Goal: Browse casually

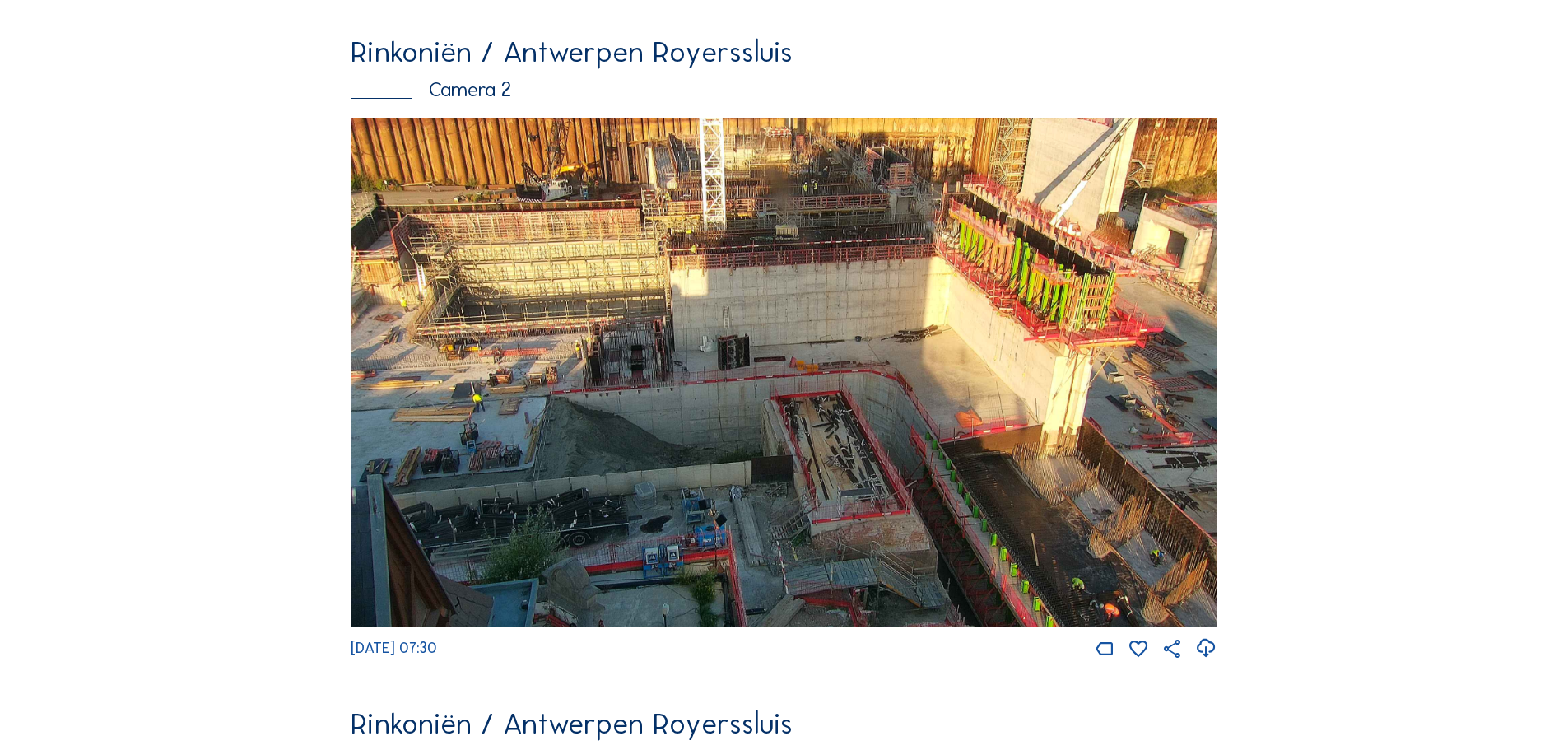
scroll to position [824, 0]
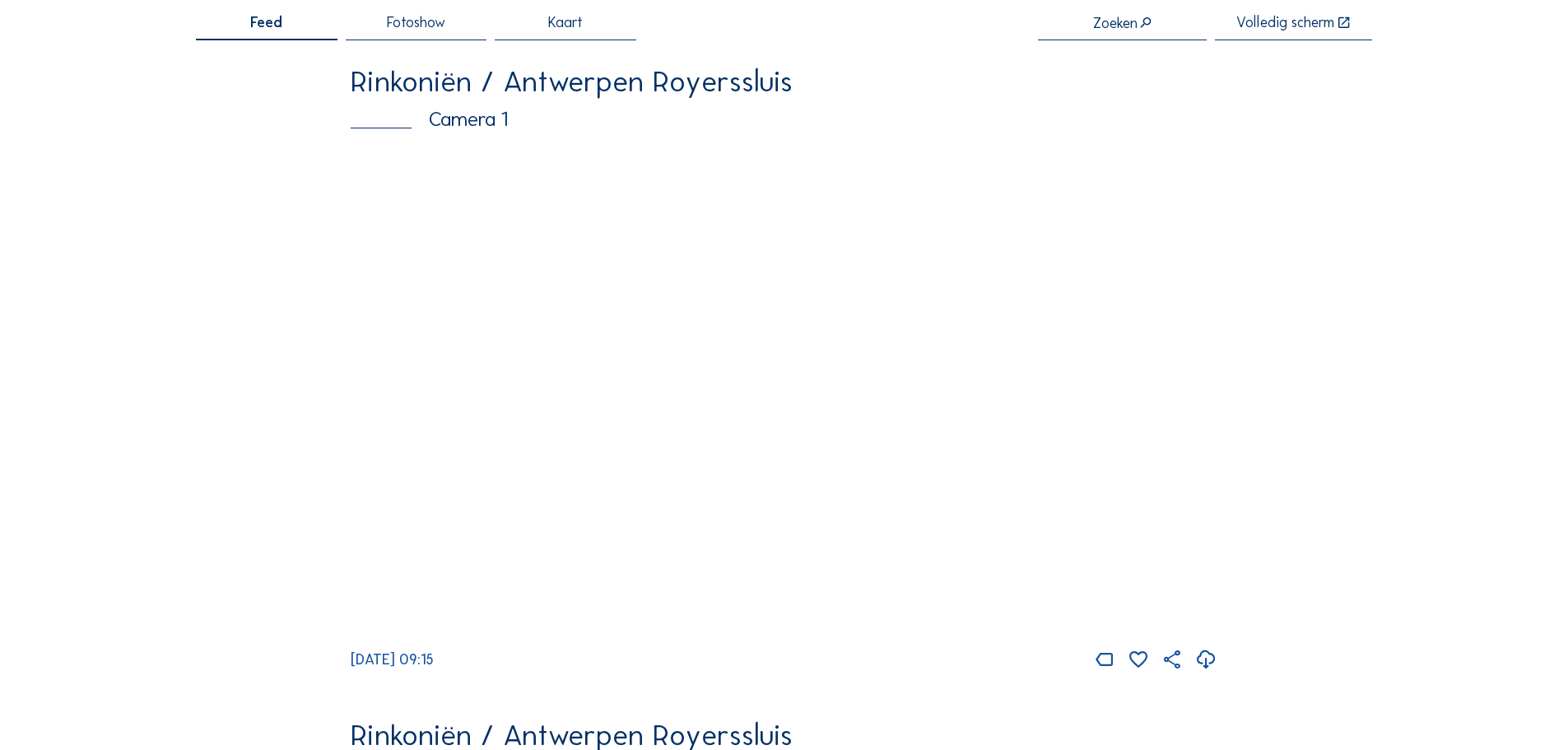
scroll to position [165, 0]
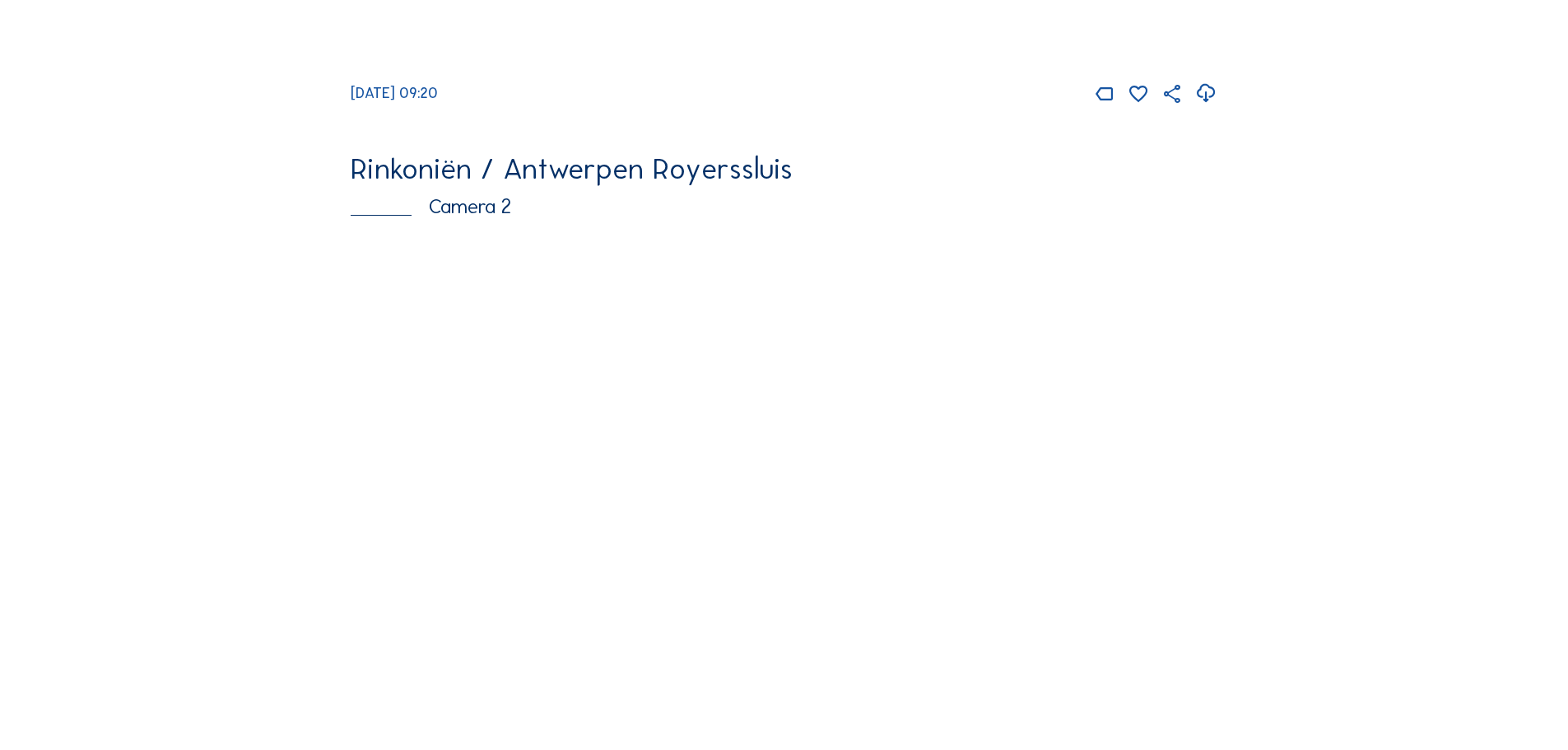
scroll to position [659, 0]
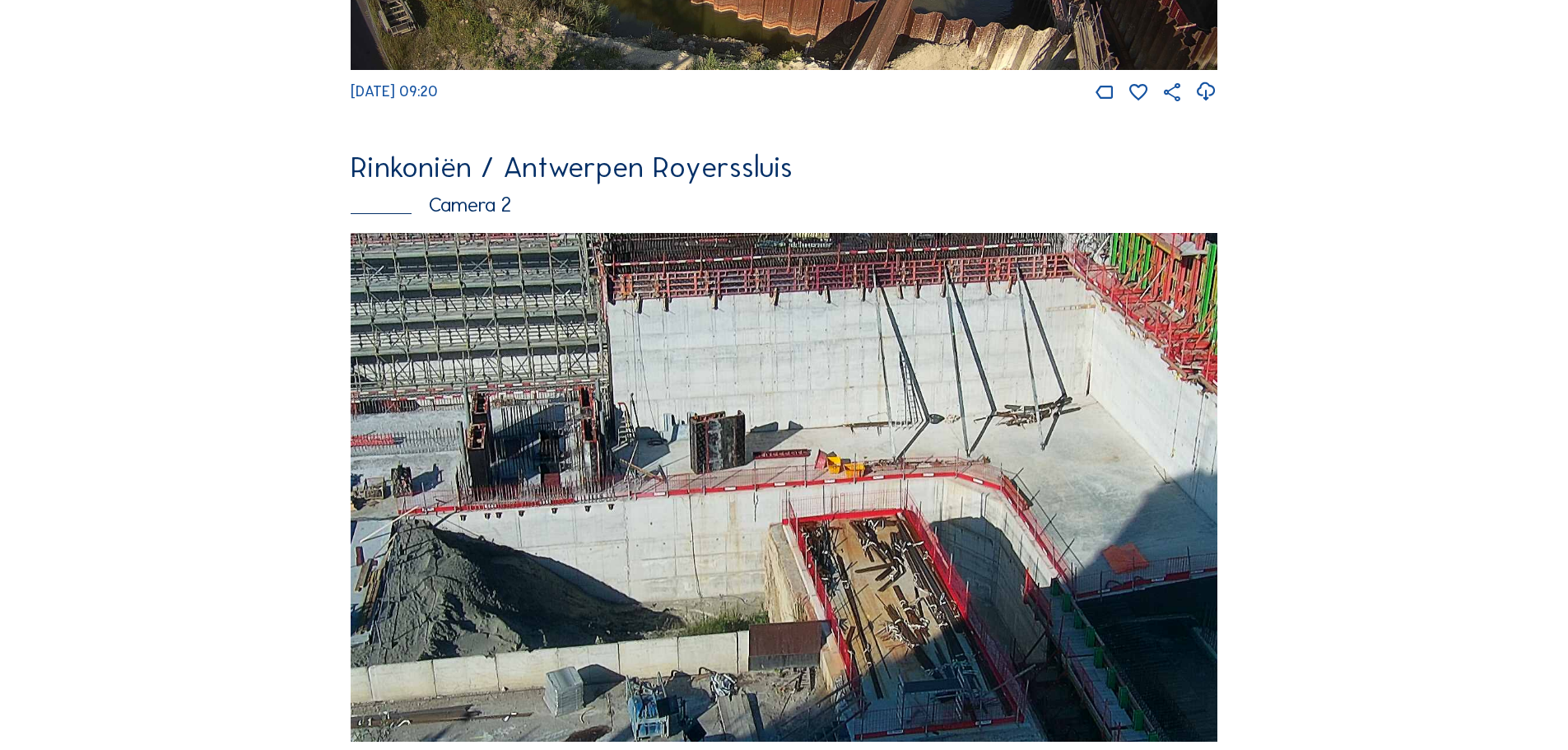
drag, startPoint x: 892, startPoint y: 536, endPoint x: 988, endPoint y: 422, distance: 149.0
click at [988, 422] on img at bounding box center [784, 487] width 867 height 509
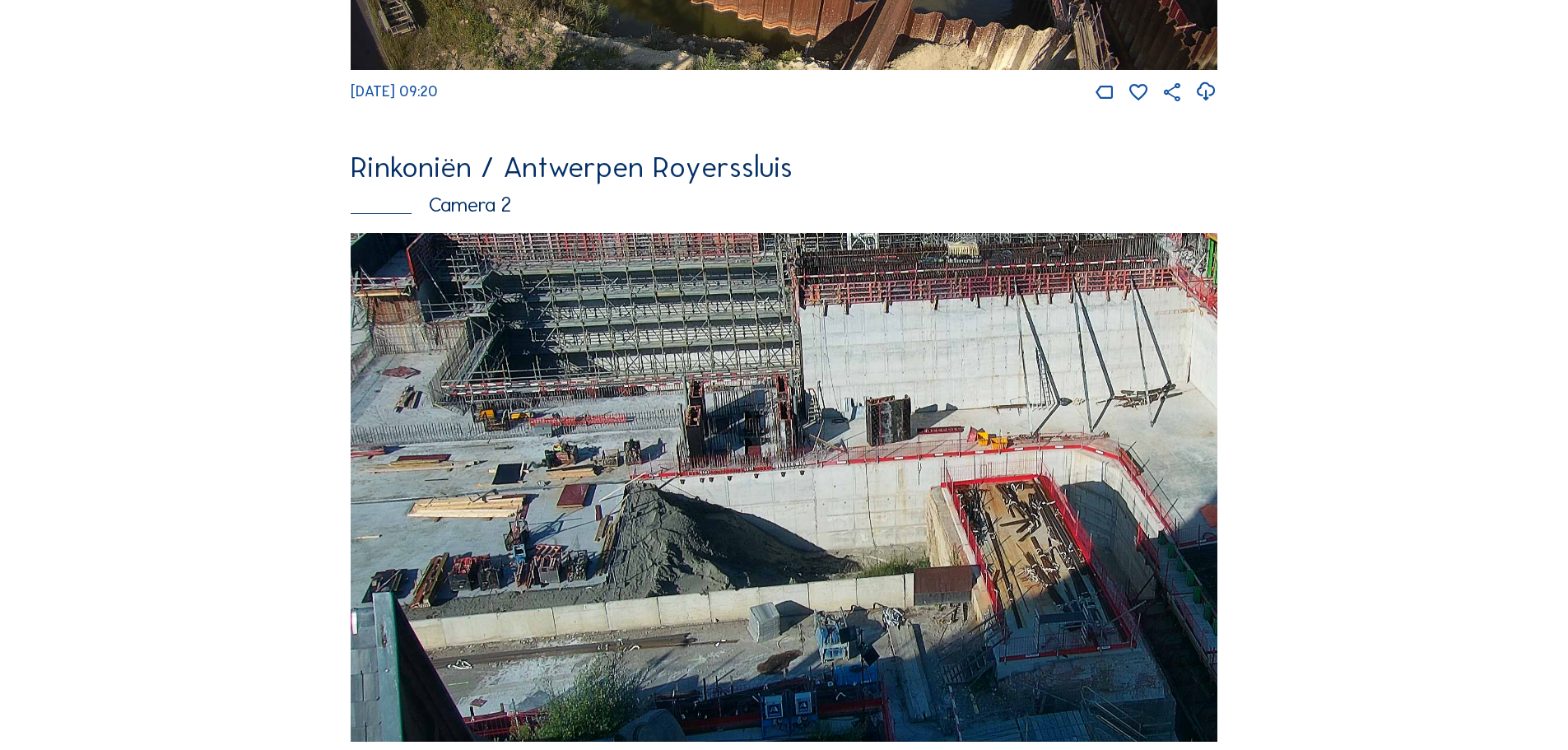
drag, startPoint x: 771, startPoint y: 521, endPoint x: 1048, endPoint y: 547, distance: 278.2
click at [1048, 547] on img at bounding box center [784, 487] width 867 height 509
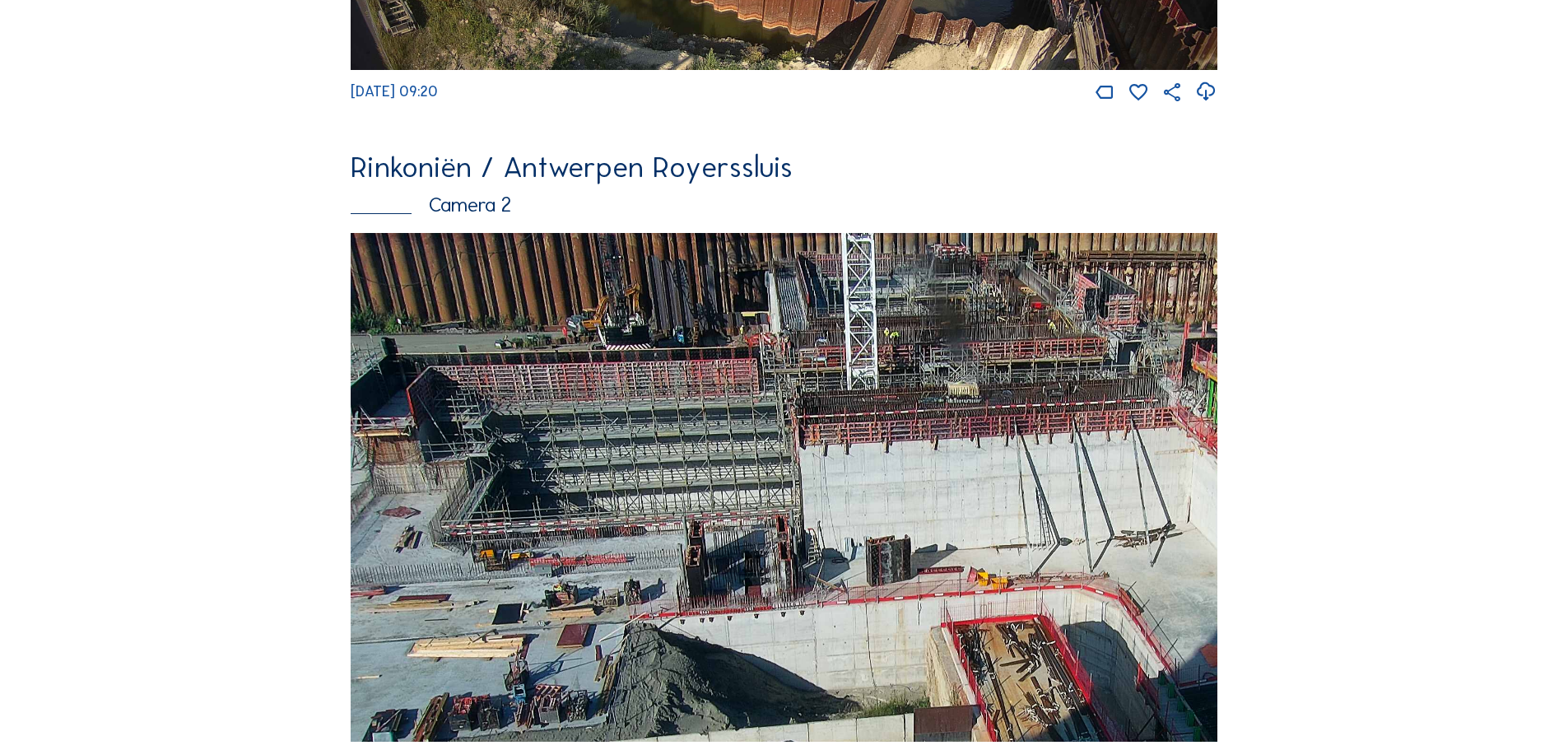
drag, startPoint x: 634, startPoint y: 447, endPoint x: 703, endPoint y: 587, distance: 156.1
click at [703, 587] on img at bounding box center [784, 487] width 867 height 509
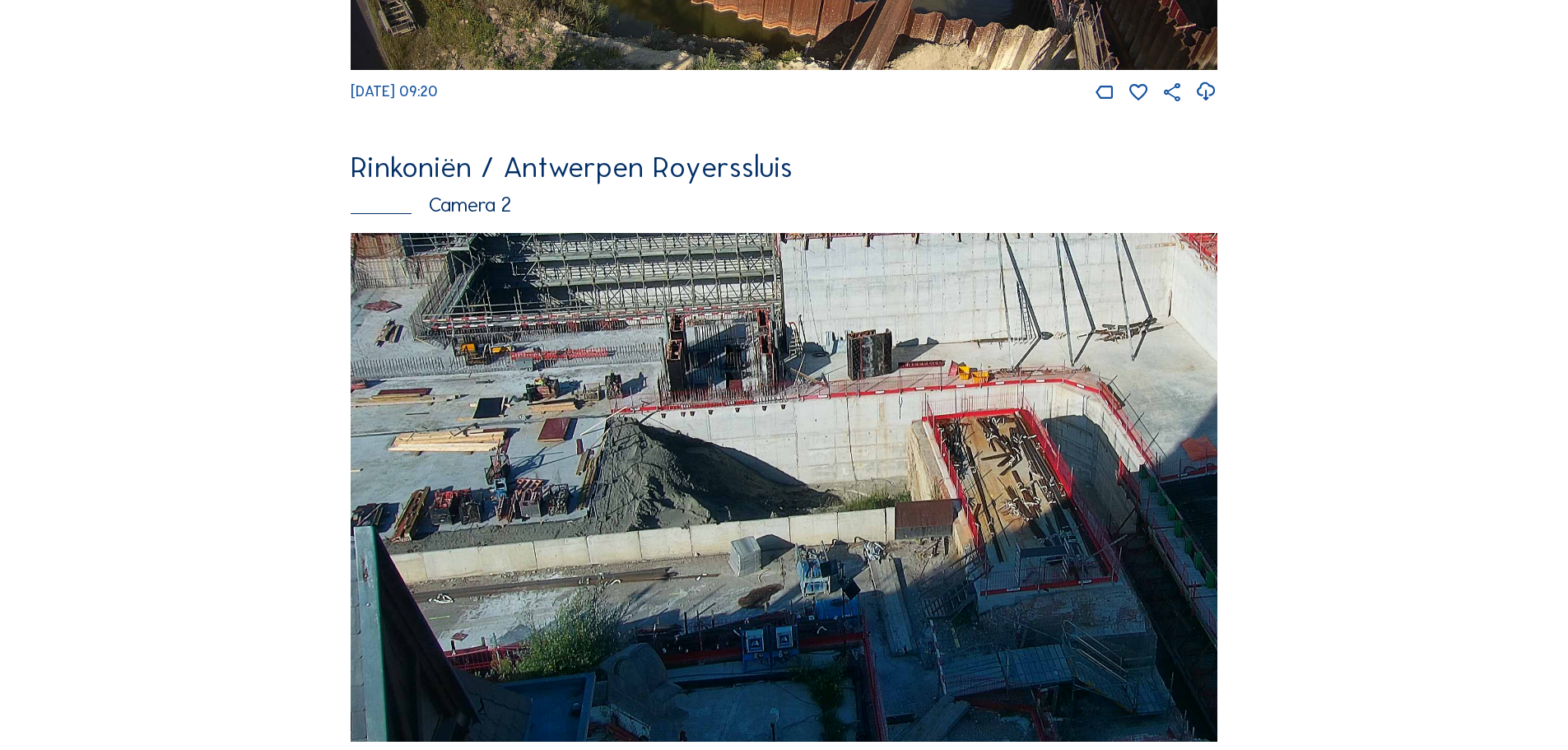
drag, startPoint x: 896, startPoint y: 580, endPoint x: 884, endPoint y: 328, distance: 252.3
click at [884, 330] on img at bounding box center [784, 487] width 867 height 509
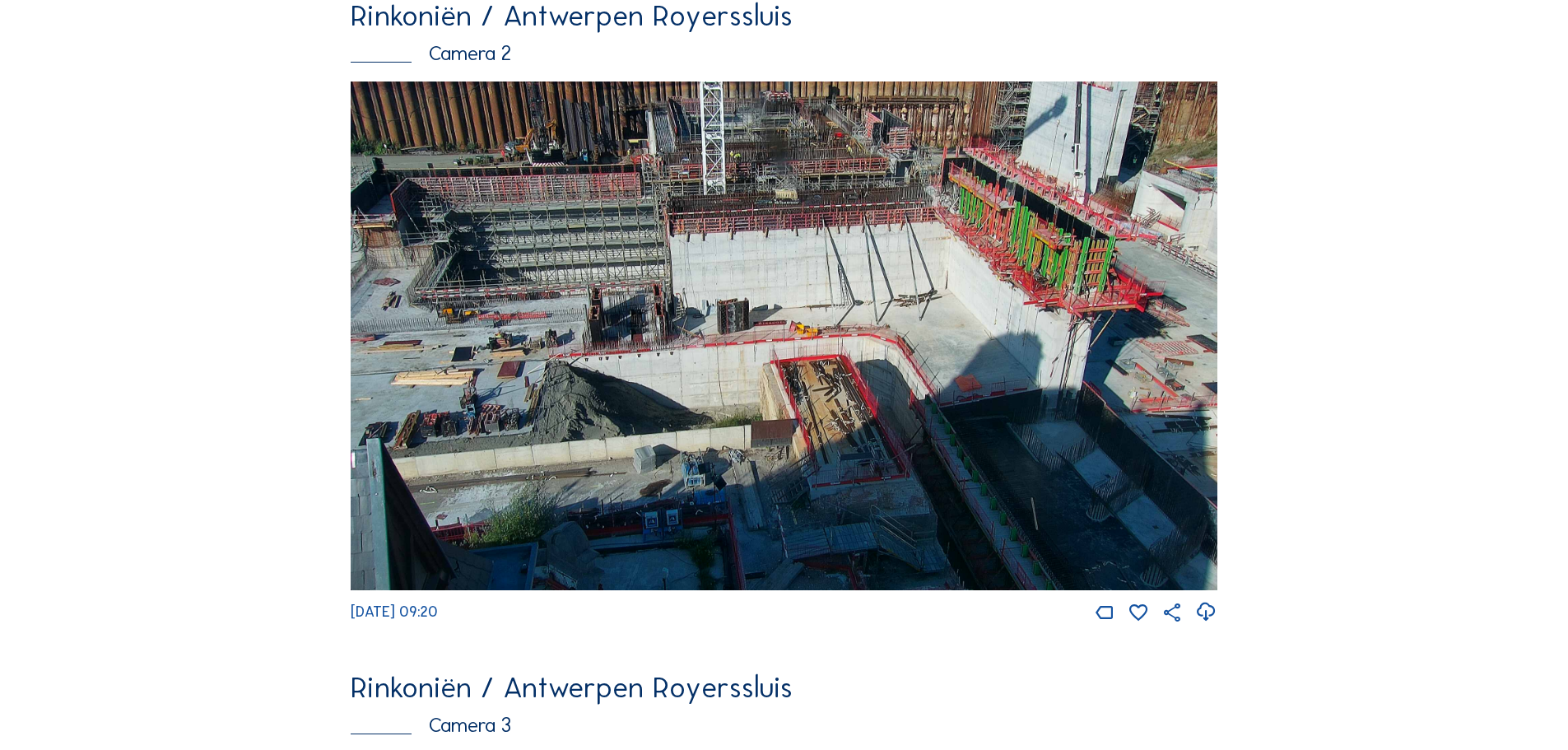
scroll to position [824, 0]
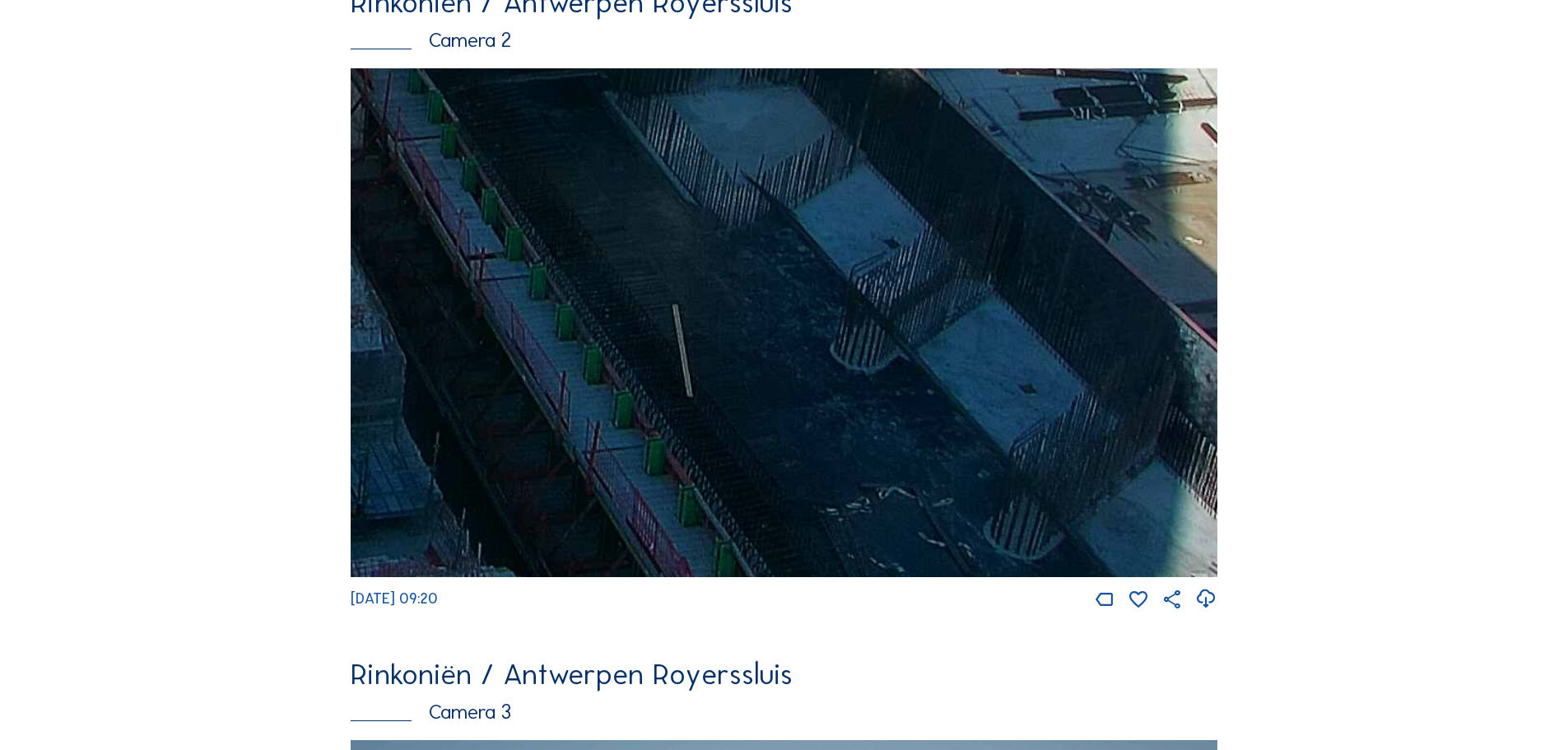
drag, startPoint x: 1057, startPoint y: 343, endPoint x: 564, endPoint y: 70, distance: 563.5
click at [564, 70] on div "Rinkoniën / Antwerpen Royerssluis Camera 2 [DATE] 09:20" at bounding box center [784, 299] width 867 height 624
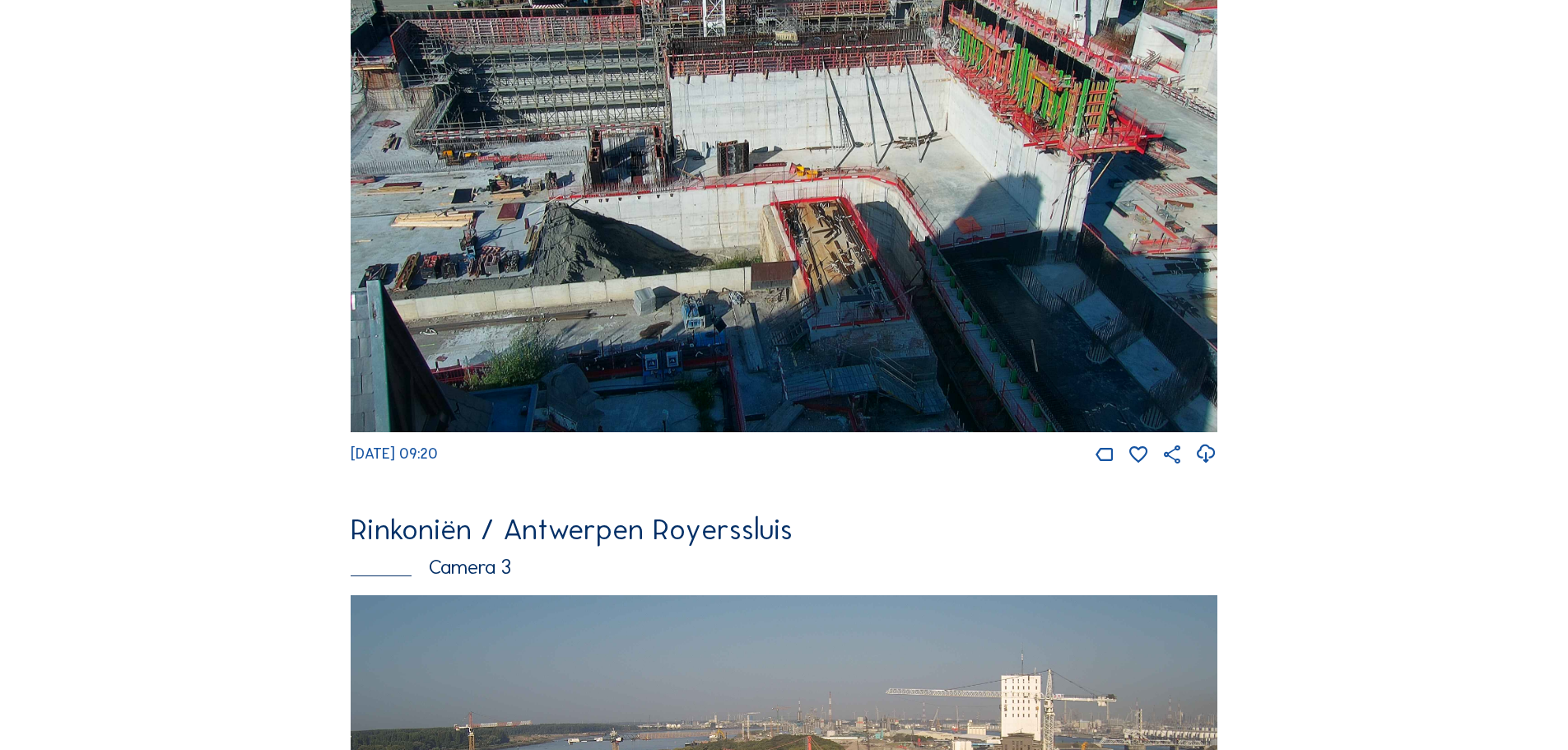
scroll to position [1483, 0]
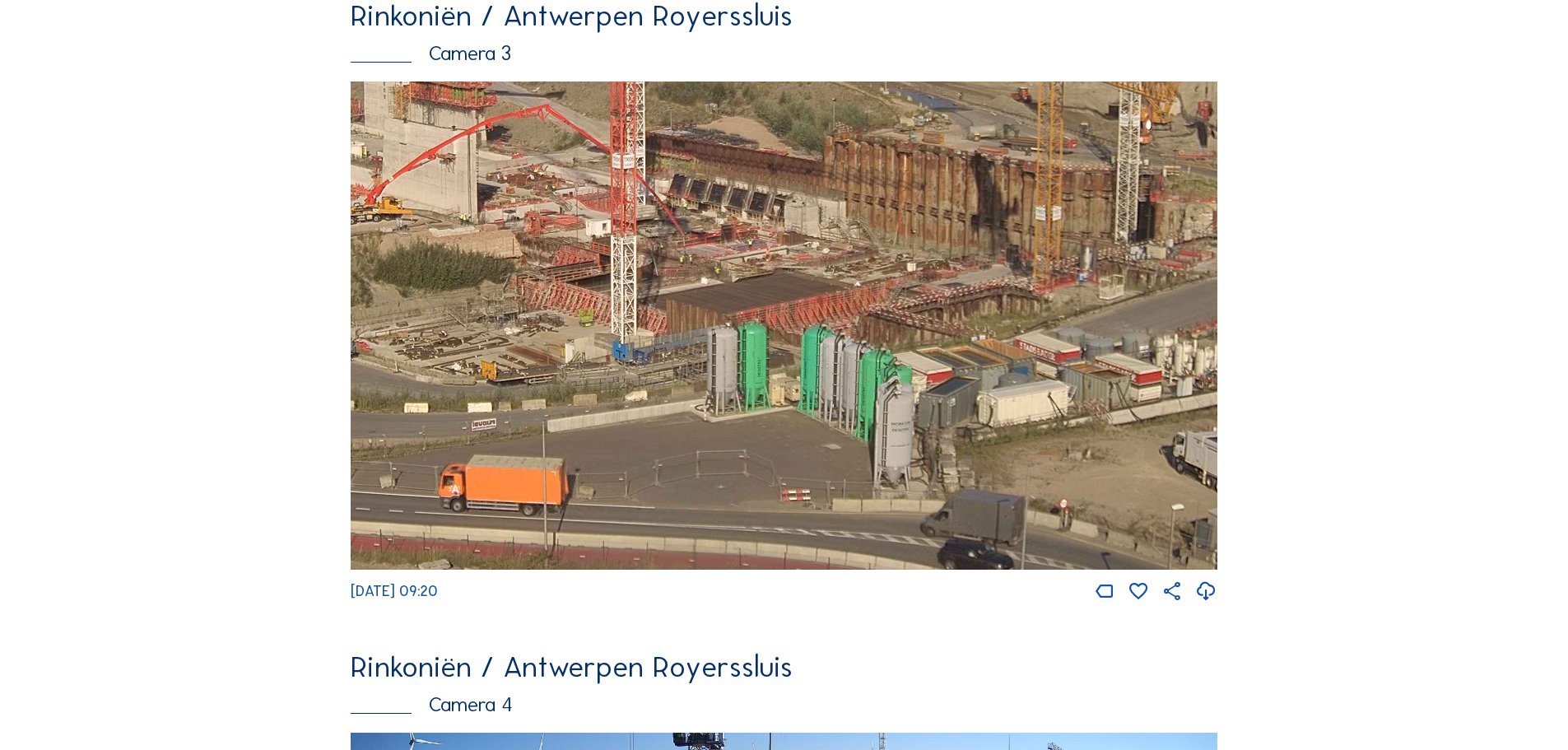
drag, startPoint x: 1067, startPoint y: 466, endPoint x: 630, endPoint y: 237, distance: 493.4
click at [631, 238] on img at bounding box center [784, 325] width 867 height 488
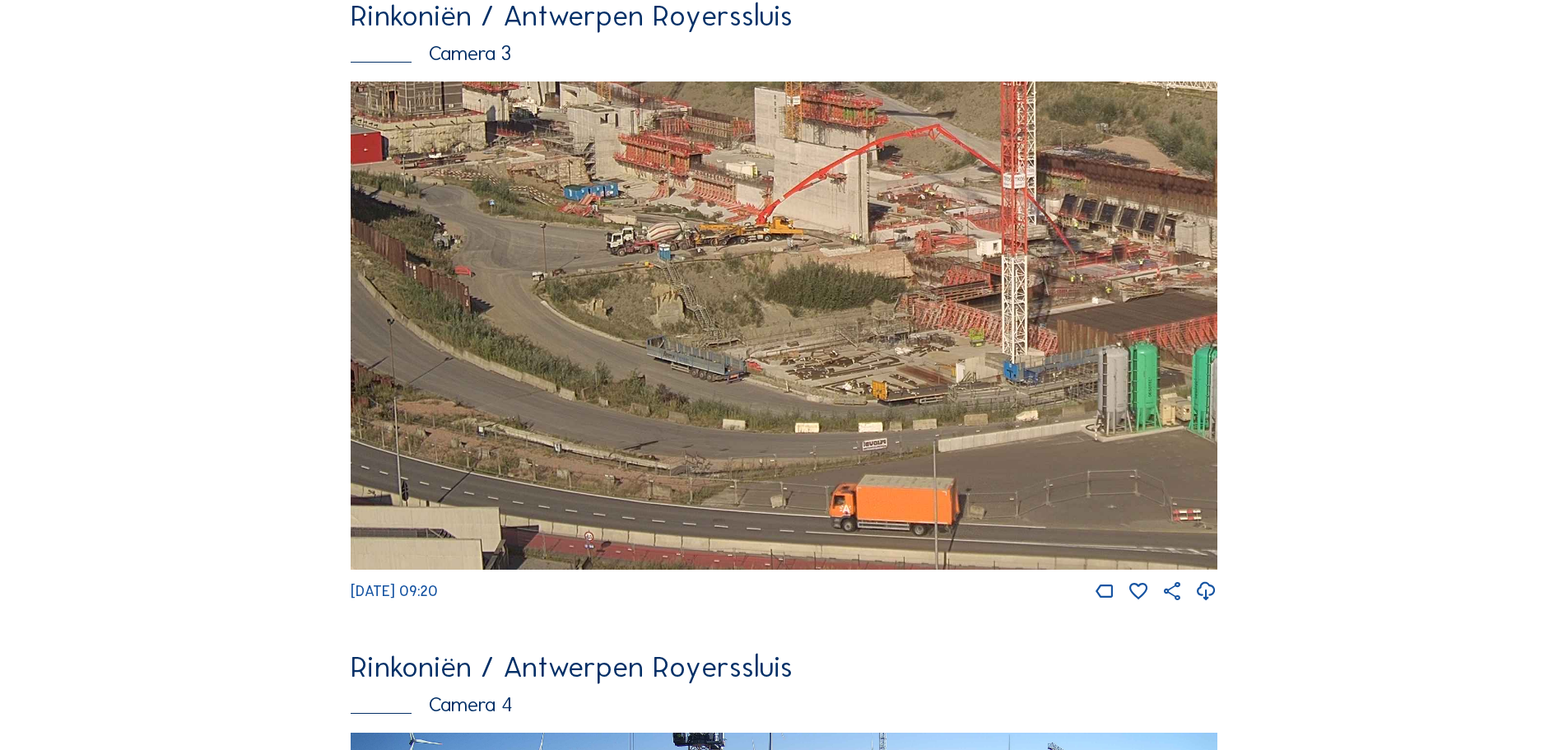
drag, startPoint x: 752, startPoint y: 391, endPoint x: 1056, endPoint y: 310, distance: 314.6
click at [1061, 313] on img at bounding box center [784, 325] width 867 height 488
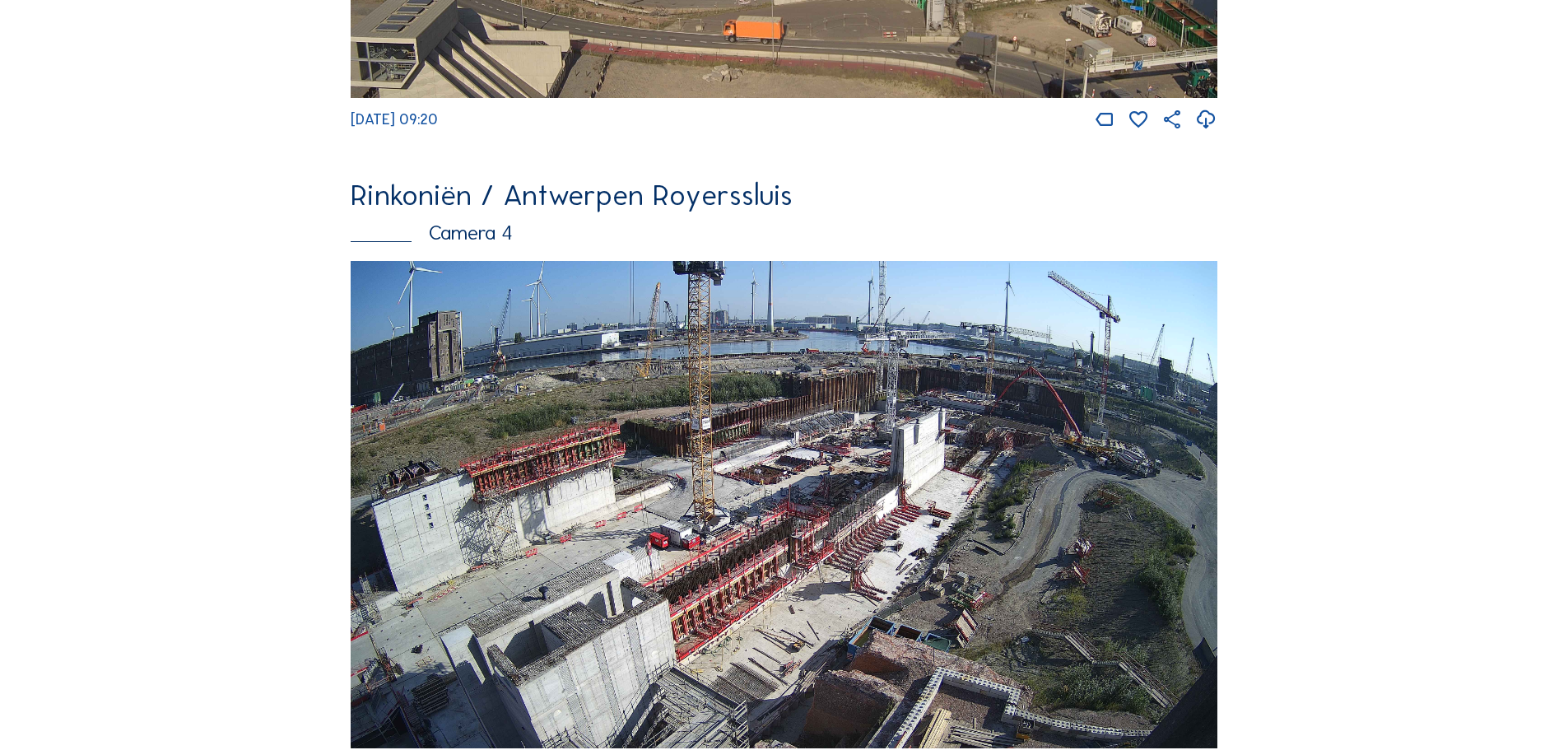
scroll to position [2141, 0]
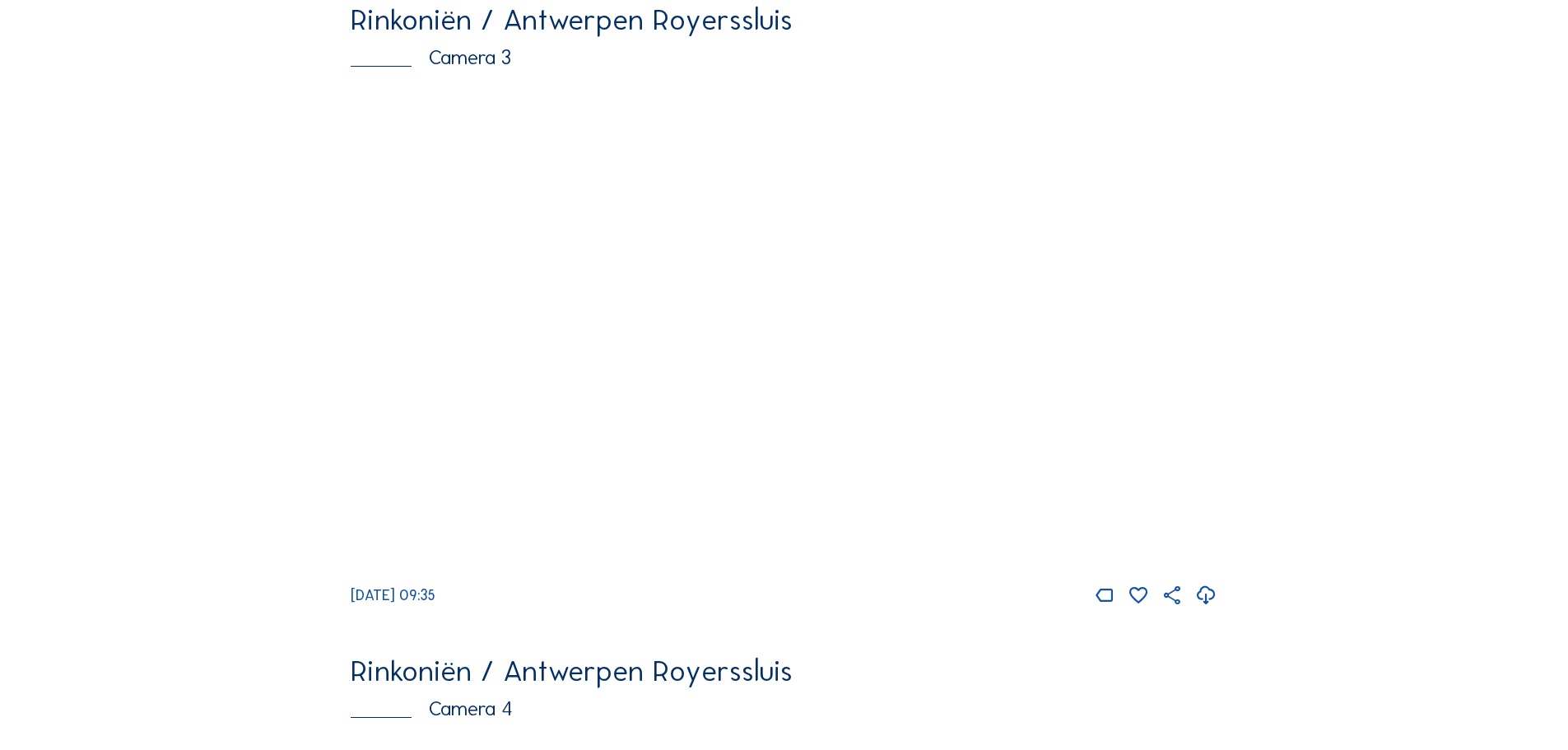
scroll to position [1483, 0]
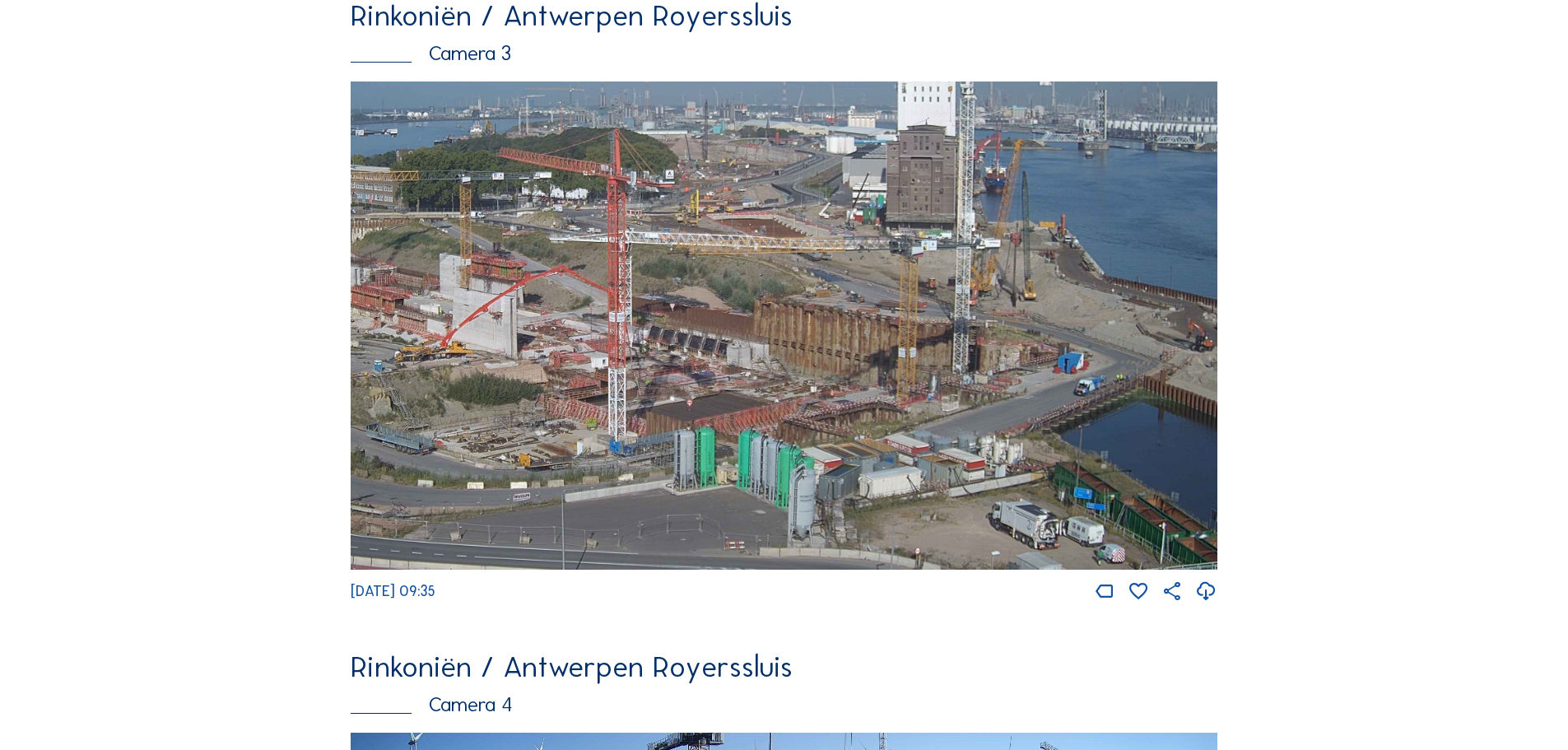
drag, startPoint x: 1042, startPoint y: 414, endPoint x: 902, endPoint y: 396, distance: 141.2
click at [902, 396] on img at bounding box center [784, 325] width 867 height 488
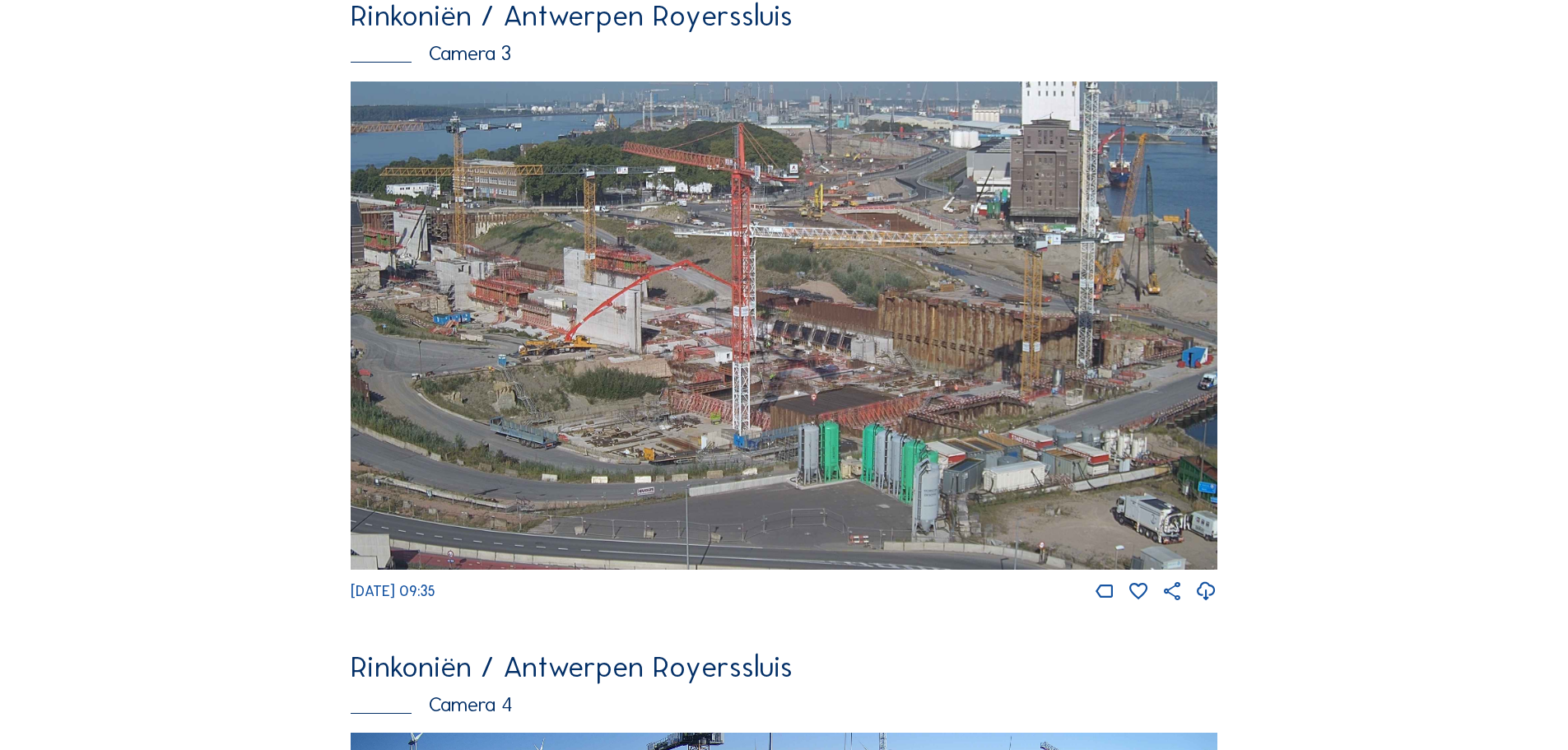
drag, startPoint x: 586, startPoint y: 412, endPoint x: 866, endPoint y: 408, distance: 280.0
click at [866, 408] on img at bounding box center [784, 325] width 867 height 488
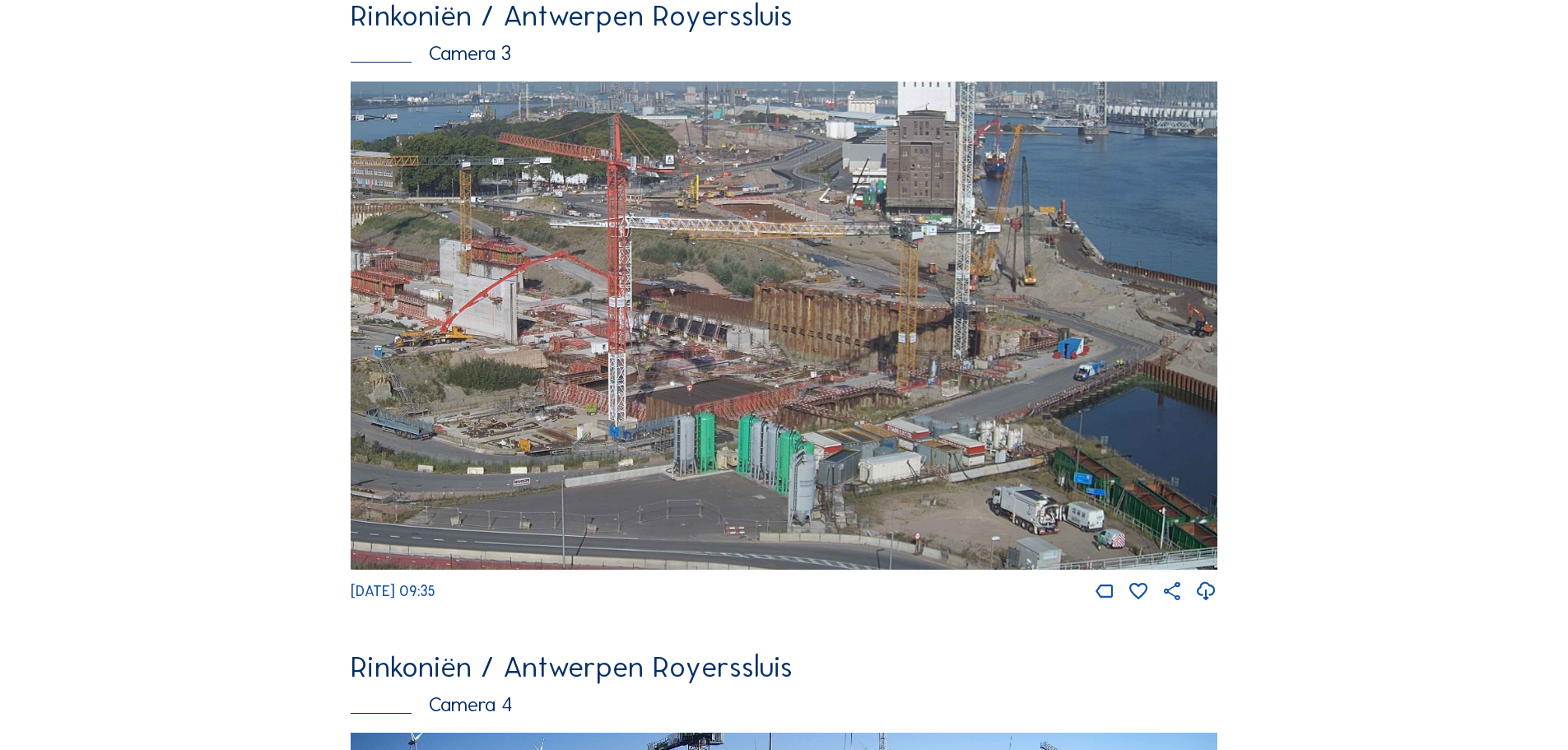
drag, startPoint x: 989, startPoint y: 297, endPoint x: 714, endPoint y: 288, distance: 275.1
click at [714, 288] on img at bounding box center [784, 325] width 867 height 488
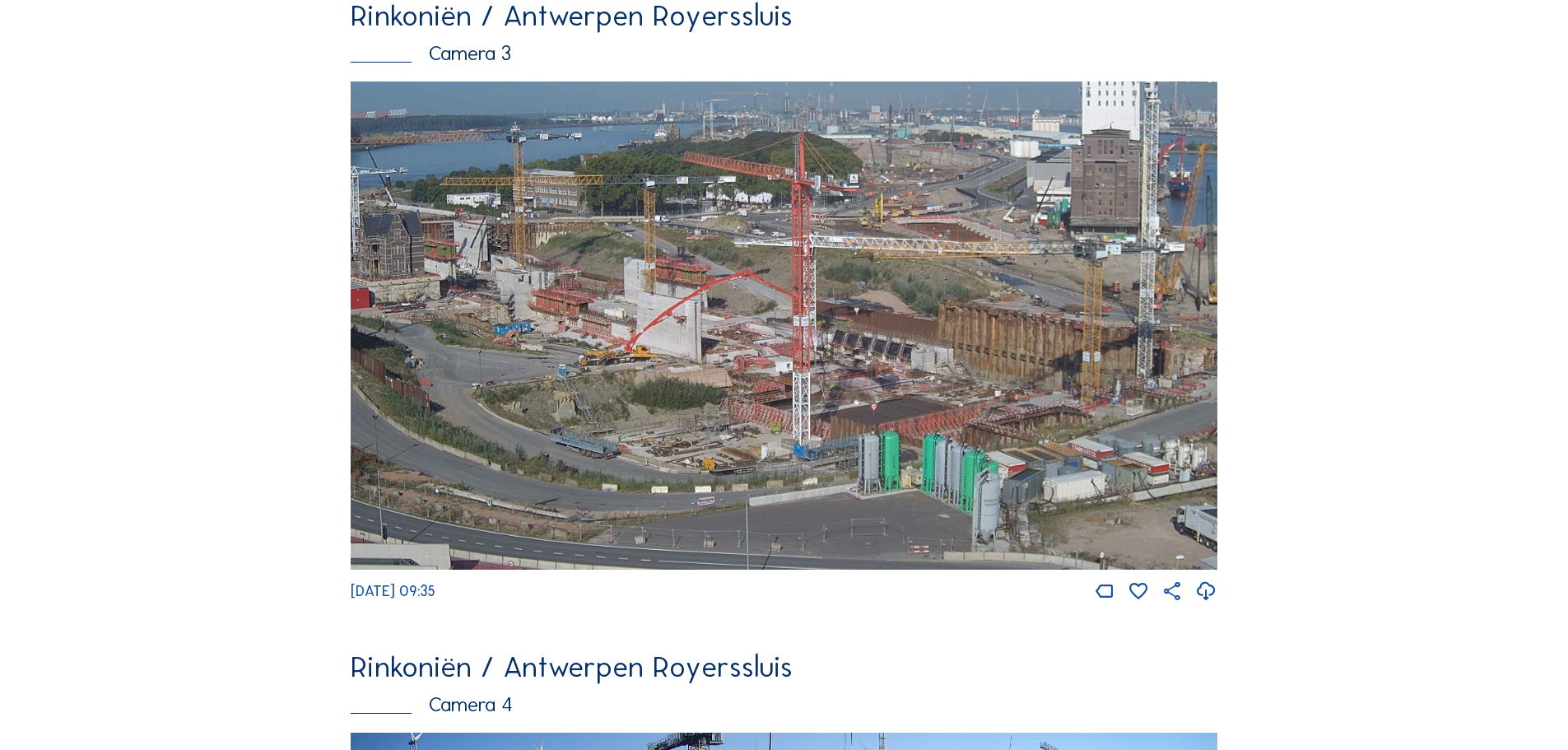
drag, startPoint x: 476, startPoint y: 293, endPoint x: 659, endPoint y: 312, distance: 184.0
click at [659, 312] on img at bounding box center [784, 325] width 867 height 488
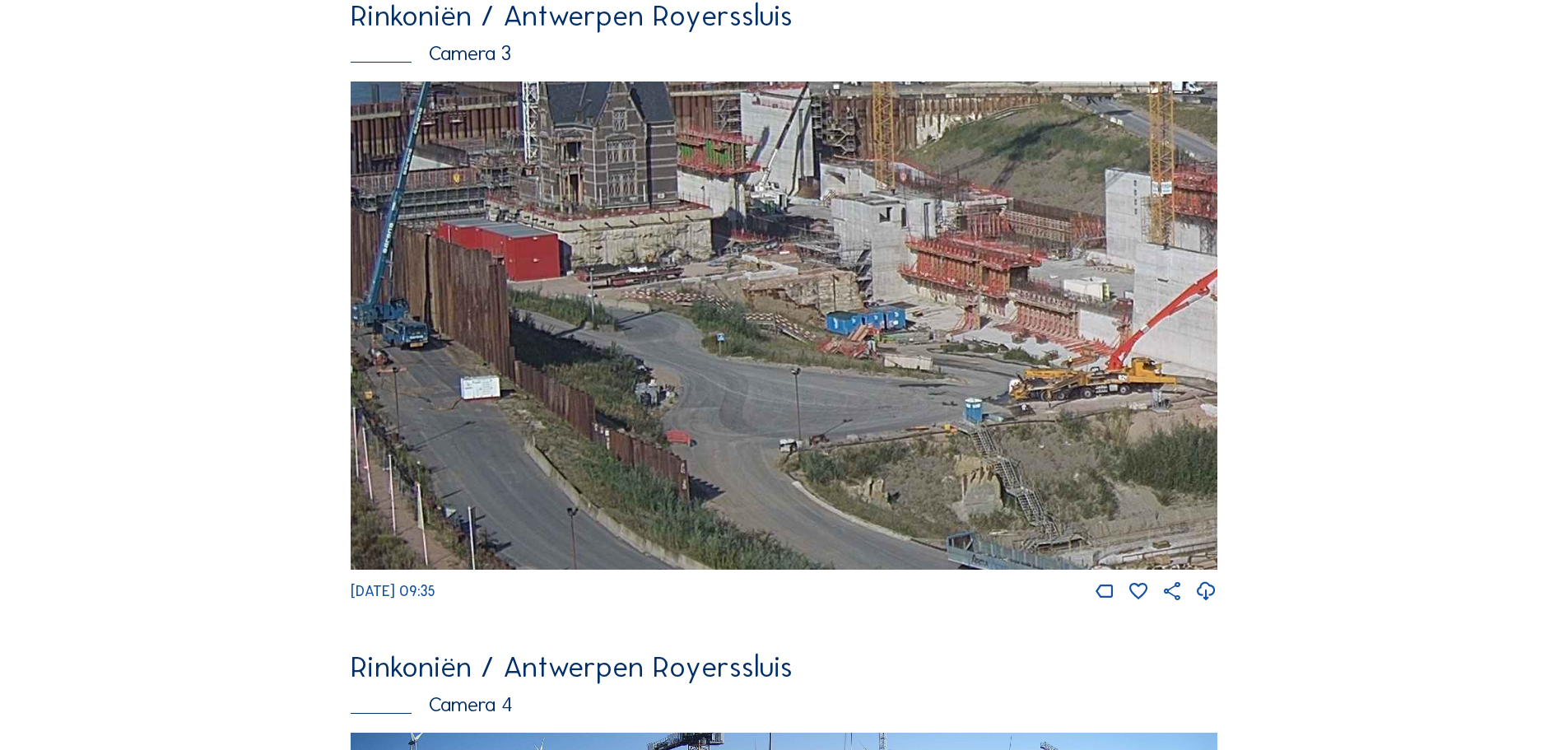
drag, startPoint x: 455, startPoint y: 513, endPoint x: 976, endPoint y: 499, distance: 521.2
click at [976, 499] on img at bounding box center [784, 325] width 867 height 488
